Goal: Task Accomplishment & Management: Complete application form

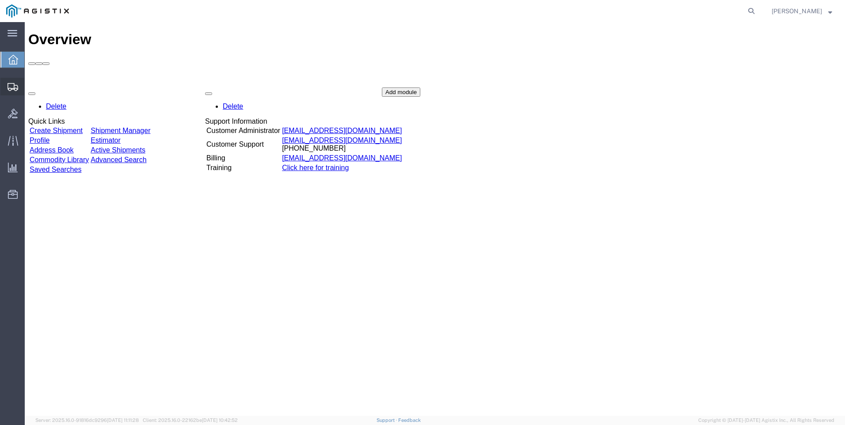
click at [0, 0] on span "Create Shipment" at bounding box center [0, 0] width 0 height 0
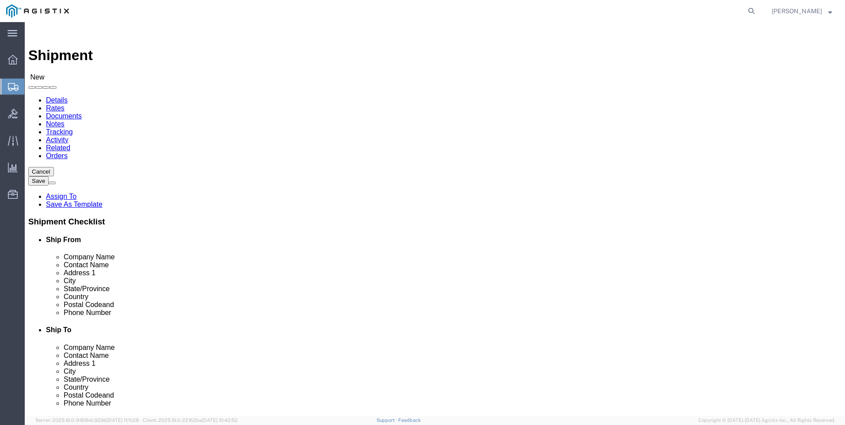
select select
click input "text"
type input "w"
type input "A"
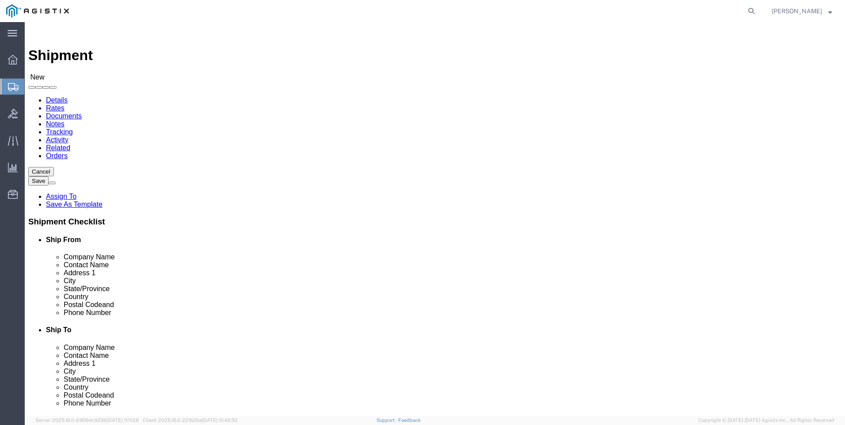
type input "K"
click input "text"
type input "S"
click body "Shipment New Details Rates Documents Notes Tracking Activity Related Orders Can…"
select select "34238"
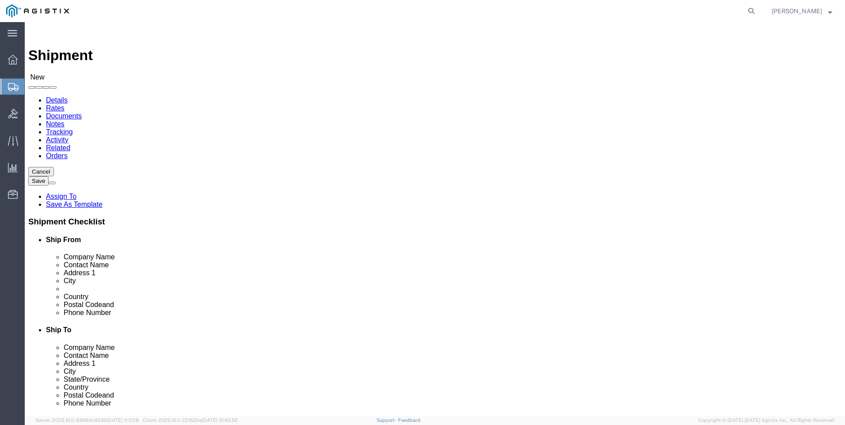
select select "01"
click input "text"
click body "Shipment New Details Rates Documents Notes Tracking Activity Related Orders Can…"
select select "51996"
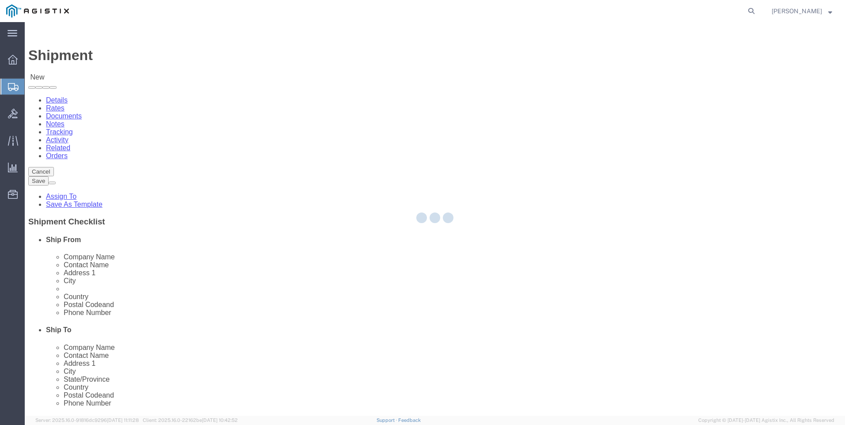
select select "VA"
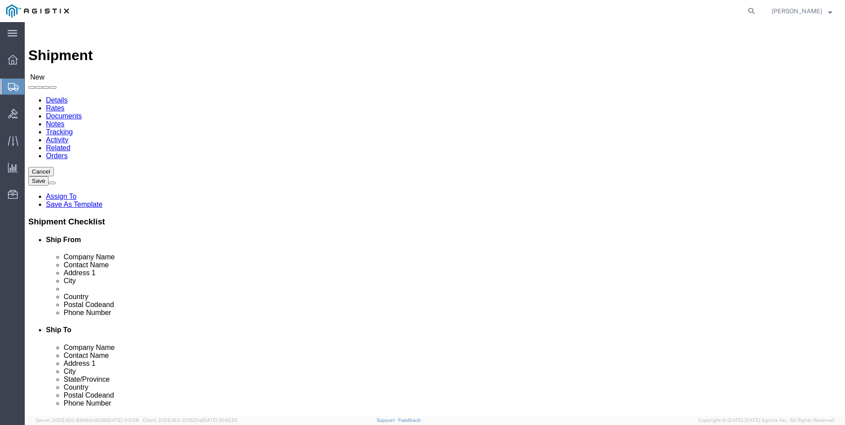
click input "text"
type input "[PERSON_NAME]"
click input "text"
type input "[PHONE_NUMBER]"
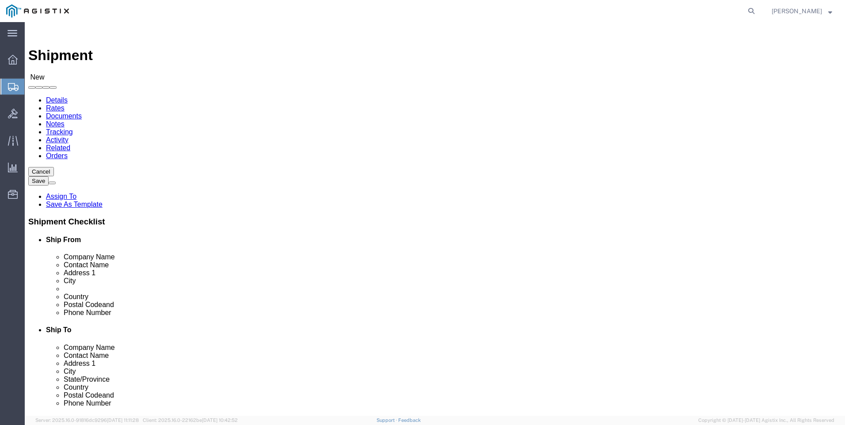
click input "text"
type input "[PERSON_NAME][EMAIL_ADDRESS][PERSON_NAME][DOMAIN_NAME]"
click input "text"
